Goal: Entertainment & Leisure: Consume media (video, audio)

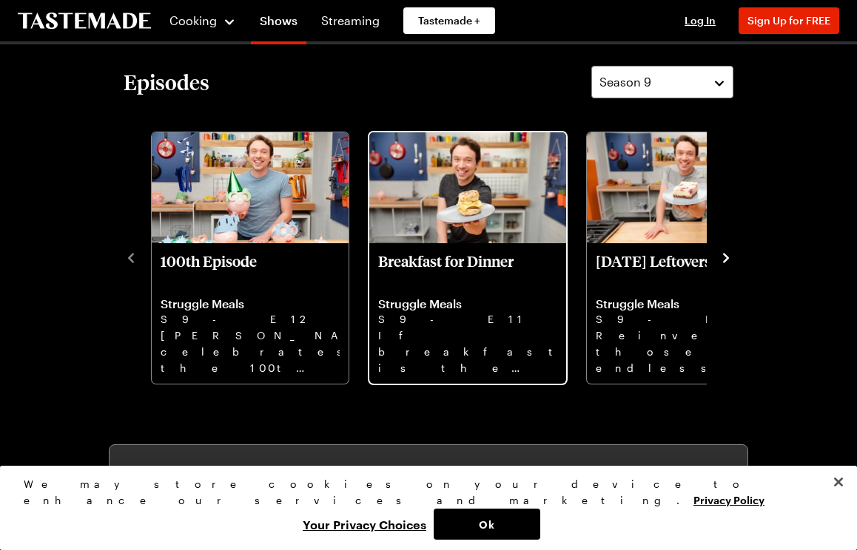
scroll to position [343, 0]
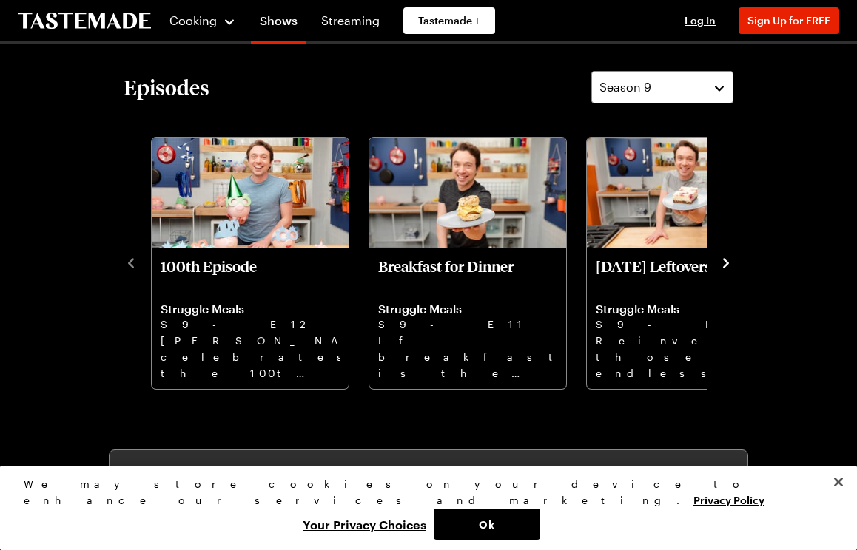
click at [724, 270] on button "navigate to next item" at bounding box center [725, 262] width 15 height 18
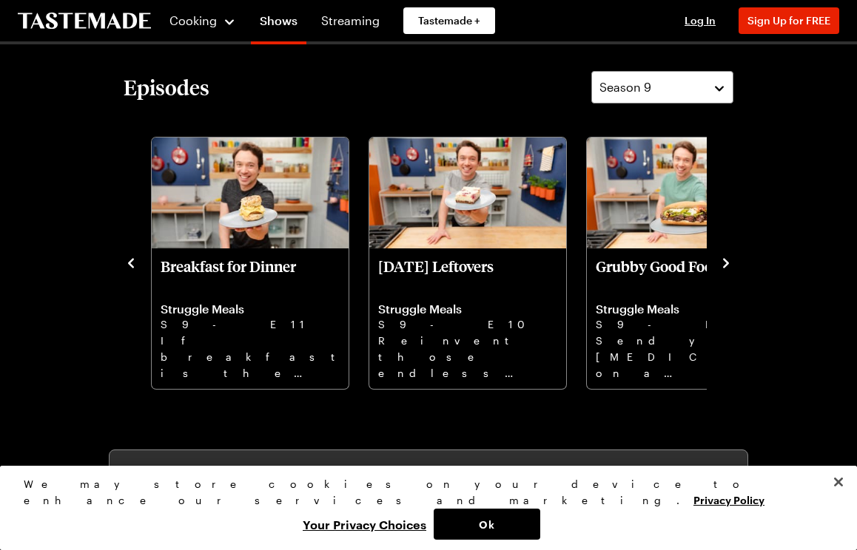
click at [724, 270] on button "navigate to next item" at bounding box center [725, 262] width 15 height 18
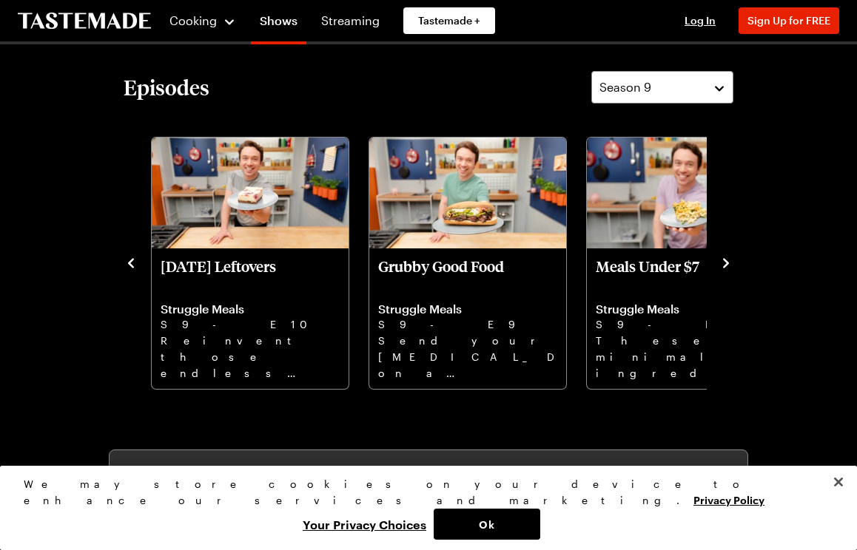
click at [723, 278] on div "100th Episode Struggle Meals S9 - E12 [PERSON_NAME] celebrates the 100th episod…" at bounding box center [429, 261] width 610 height 257
click at [727, 260] on icon "navigate to next item" at bounding box center [726, 263] width 6 height 10
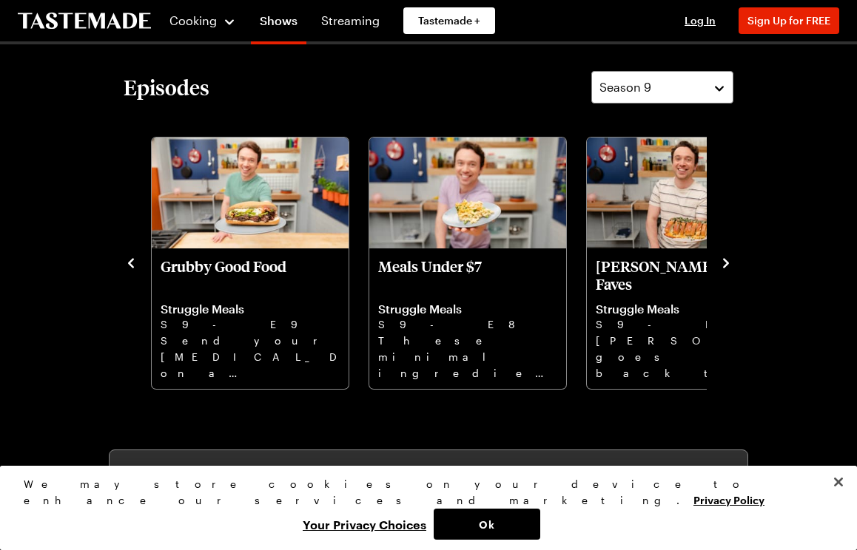
click at [727, 261] on icon "navigate to next item" at bounding box center [726, 263] width 6 height 10
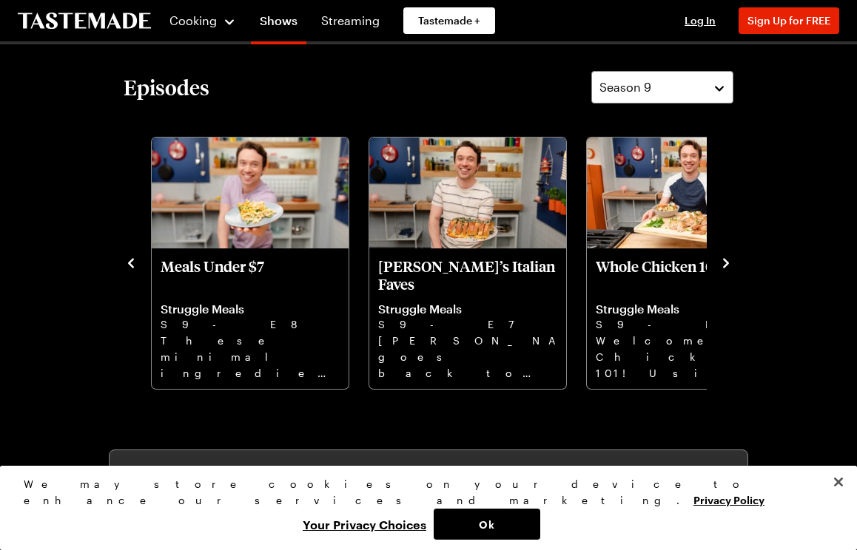
click at [729, 267] on icon "navigate to next item" at bounding box center [725, 263] width 15 height 15
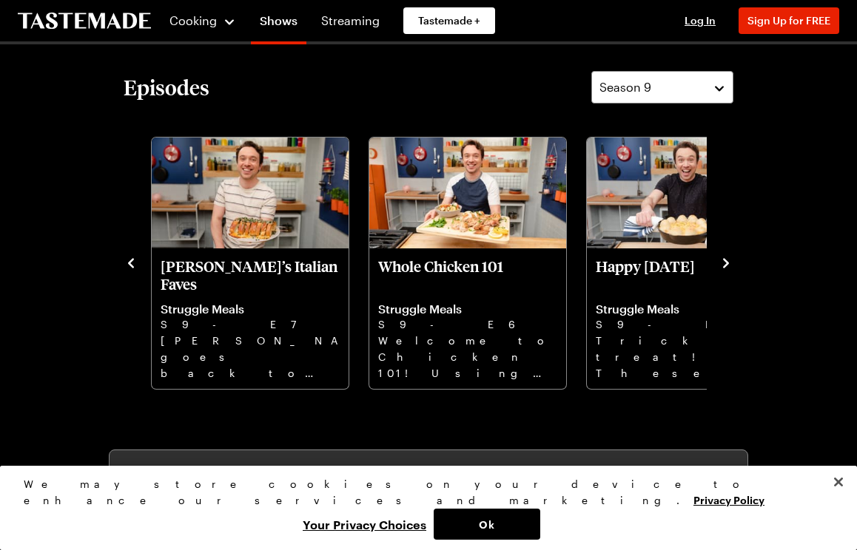
click at [721, 267] on icon "navigate to next item" at bounding box center [725, 263] width 15 height 15
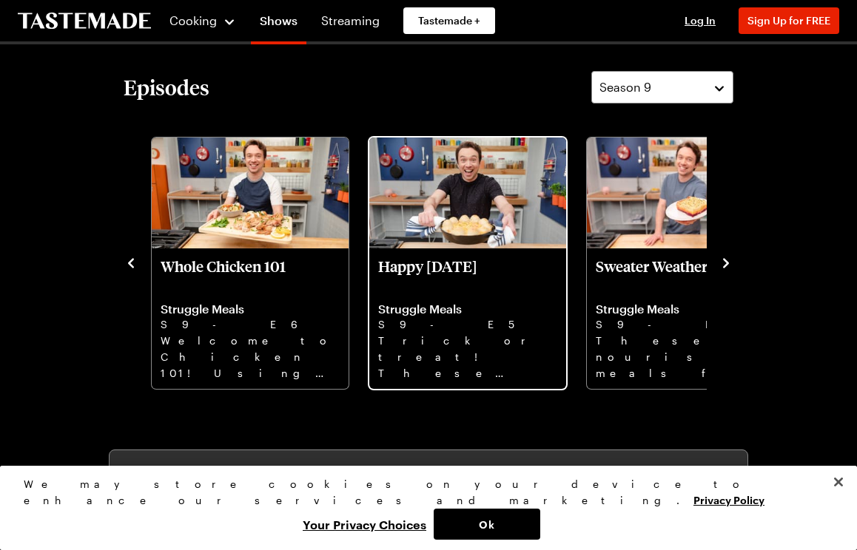
scroll to position [374, 0]
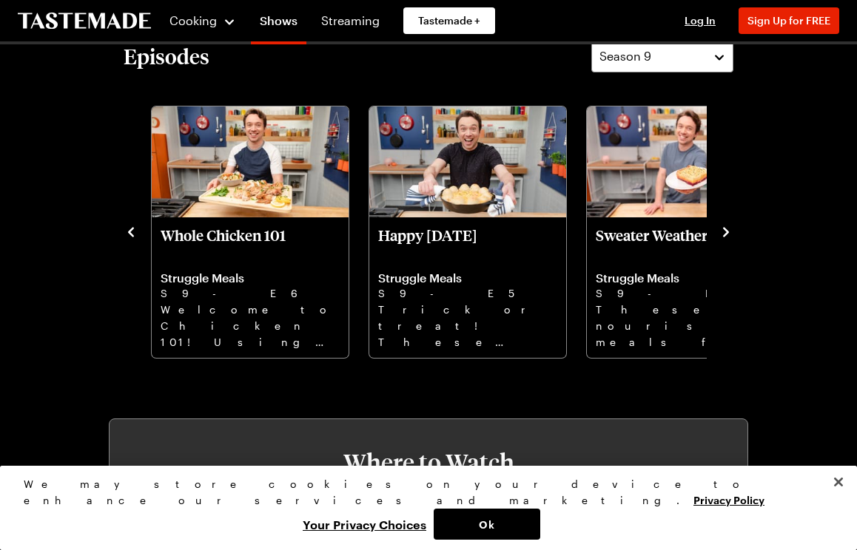
click at [722, 239] on button "navigate to next item" at bounding box center [725, 231] width 15 height 18
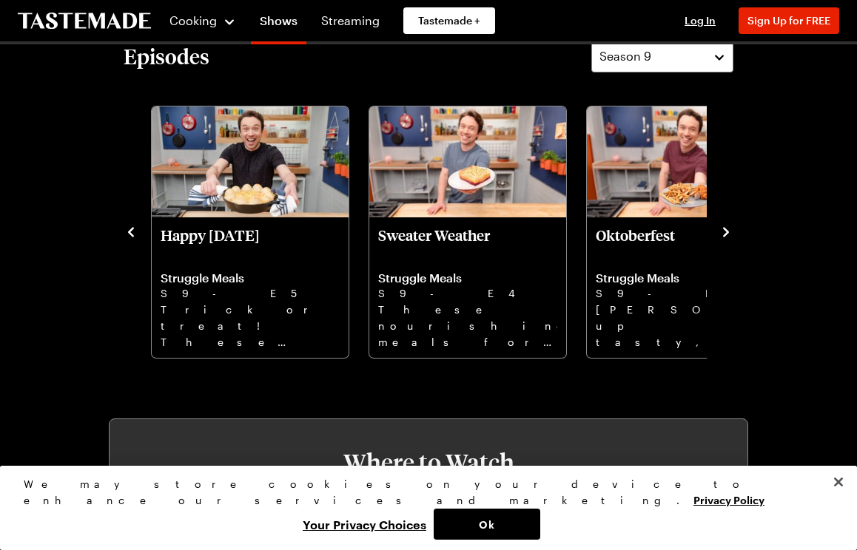
click at [731, 236] on icon "navigate to next item" at bounding box center [725, 232] width 15 height 15
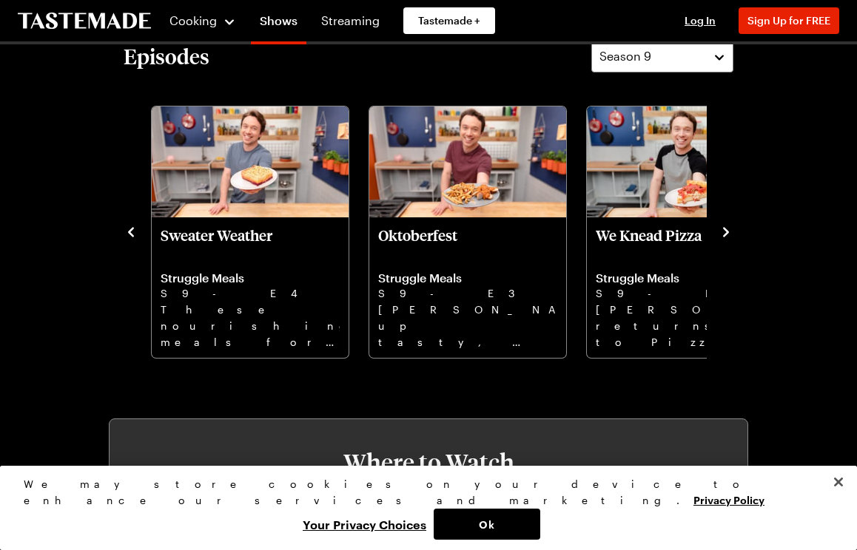
click at [731, 236] on icon "navigate to next item" at bounding box center [725, 232] width 15 height 15
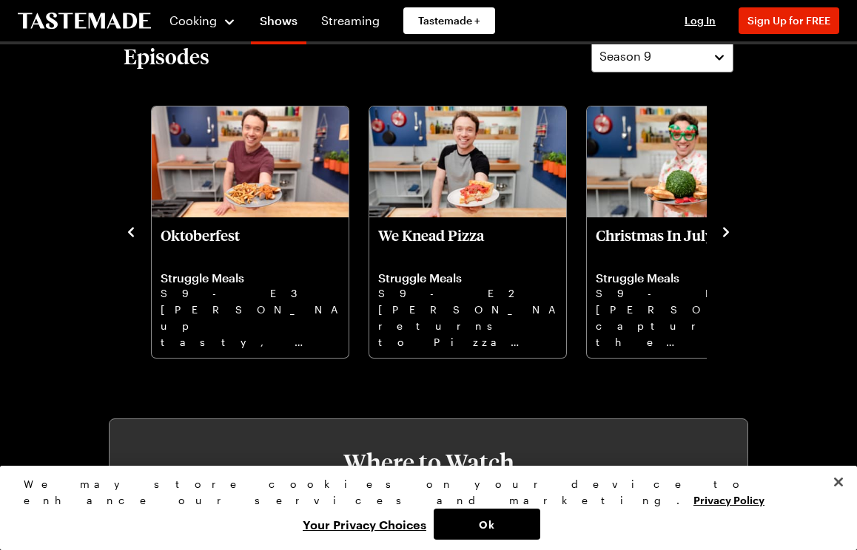
click at [721, 231] on icon "navigate to next item" at bounding box center [725, 232] width 15 height 15
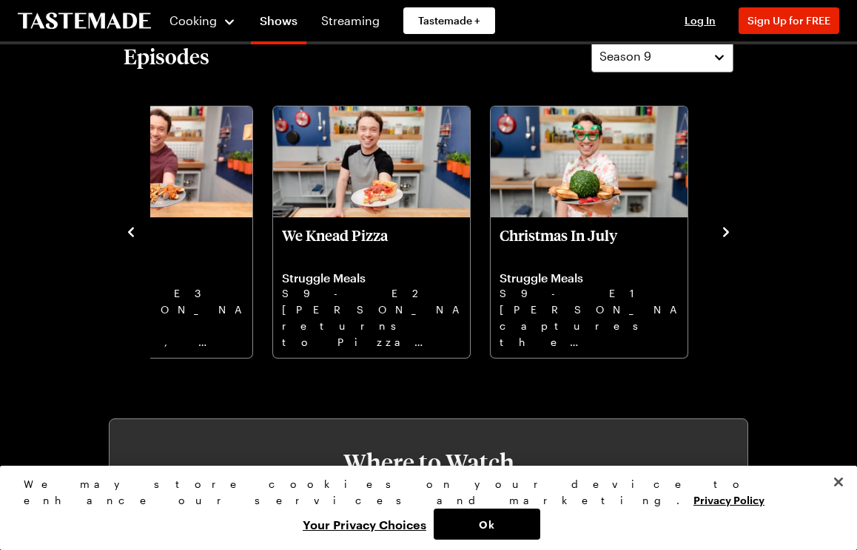
click at [721, 231] on icon "navigate to next item" at bounding box center [725, 232] width 15 height 15
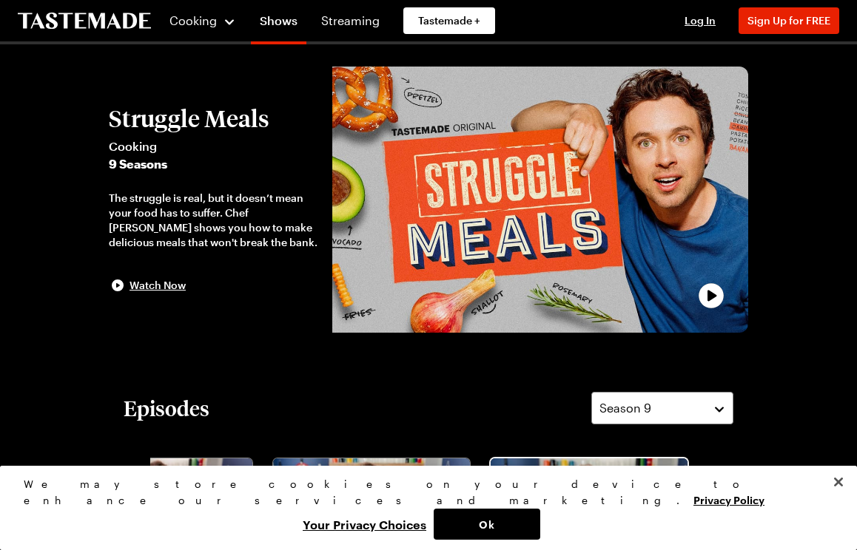
scroll to position [0, 0]
